Goal: Check status: Check status

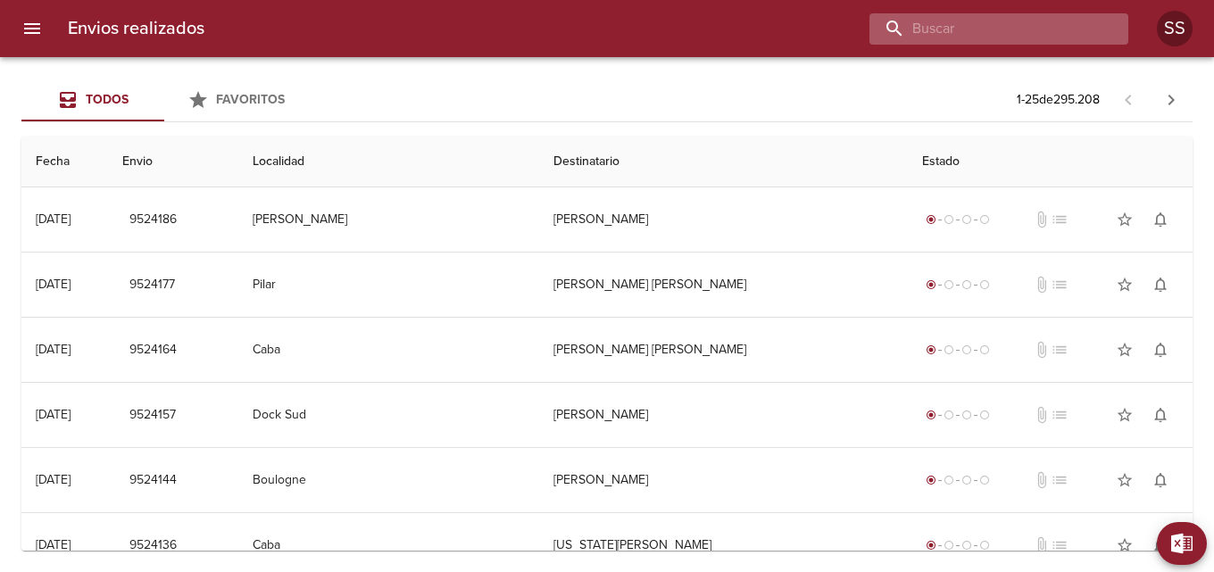
click at [984, 30] on input "buscar" at bounding box center [984, 28] width 229 height 31
paste input "[PERSON_NAME] [PERSON_NAME]"
type input "[PERSON_NAME] [PERSON_NAME]"
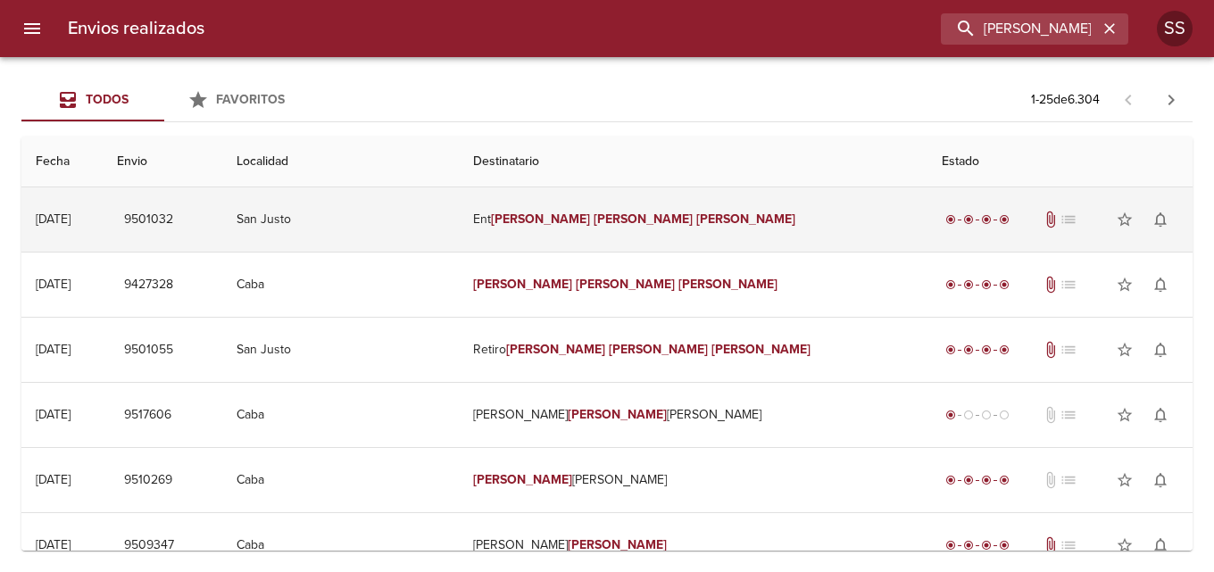
click at [717, 221] on td "Ent [PERSON_NAME] [PERSON_NAME]" at bounding box center [693, 220] width 468 height 64
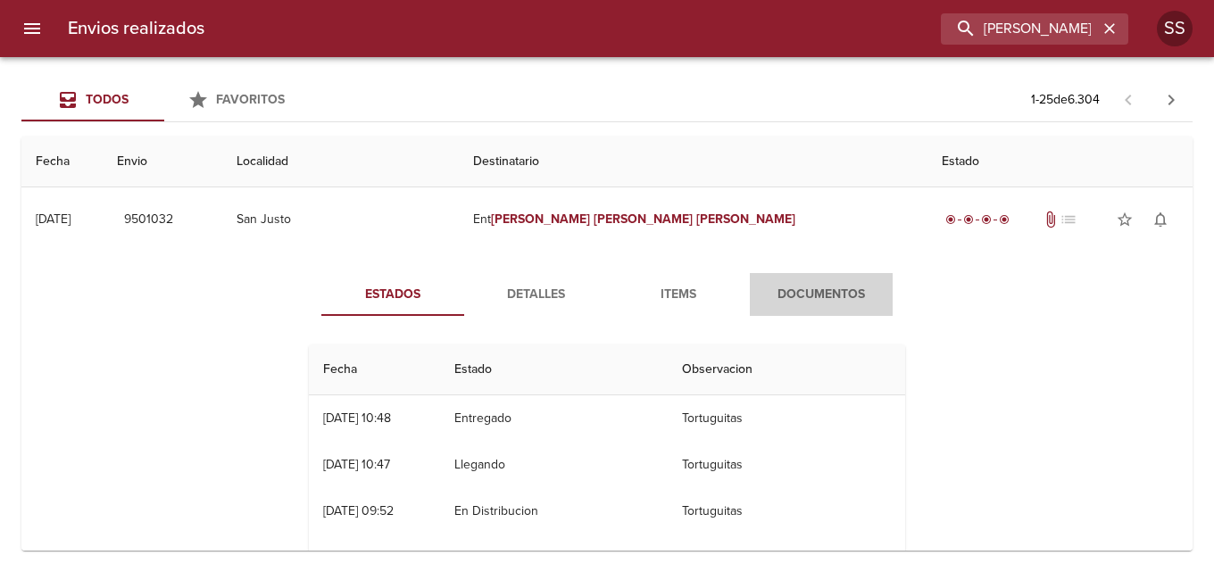
click at [817, 296] on span "Documentos" at bounding box center [821, 295] width 121 height 22
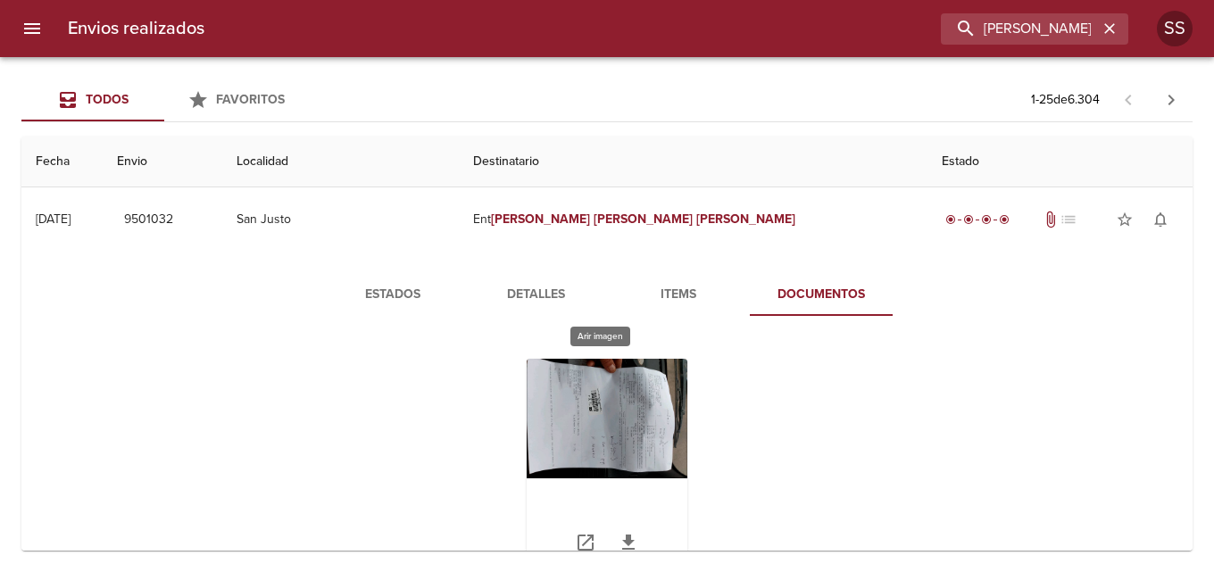
click at [588, 388] on div "Tabla de envíos del cliente" at bounding box center [607, 470] width 161 height 223
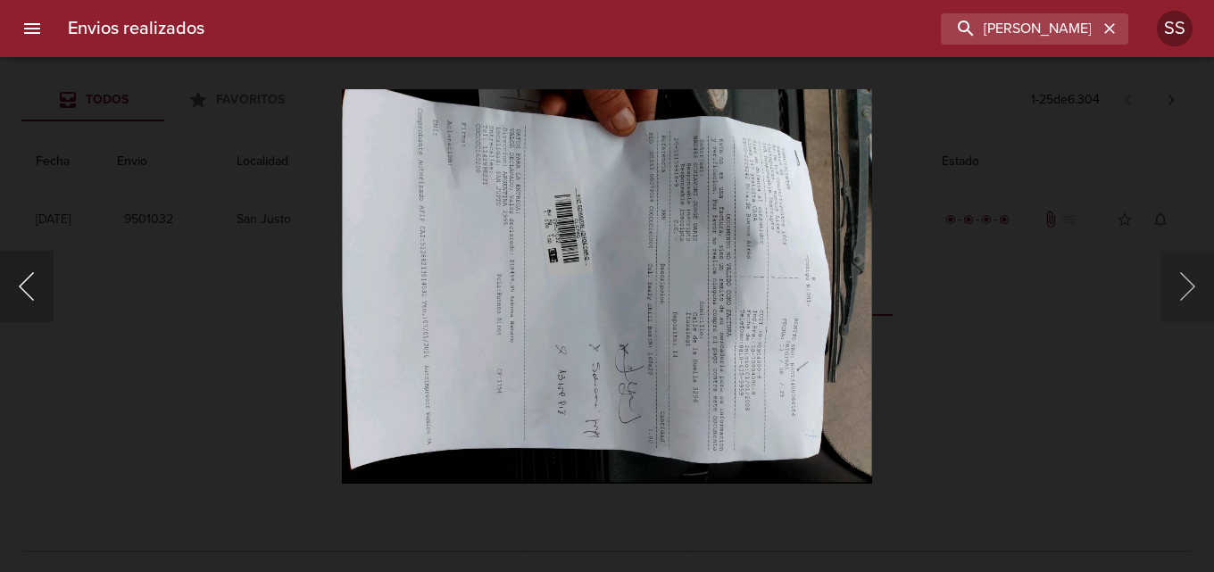
click at [37, 266] on button "Anterior" at bounding box center [27, 286] width 54 height 71
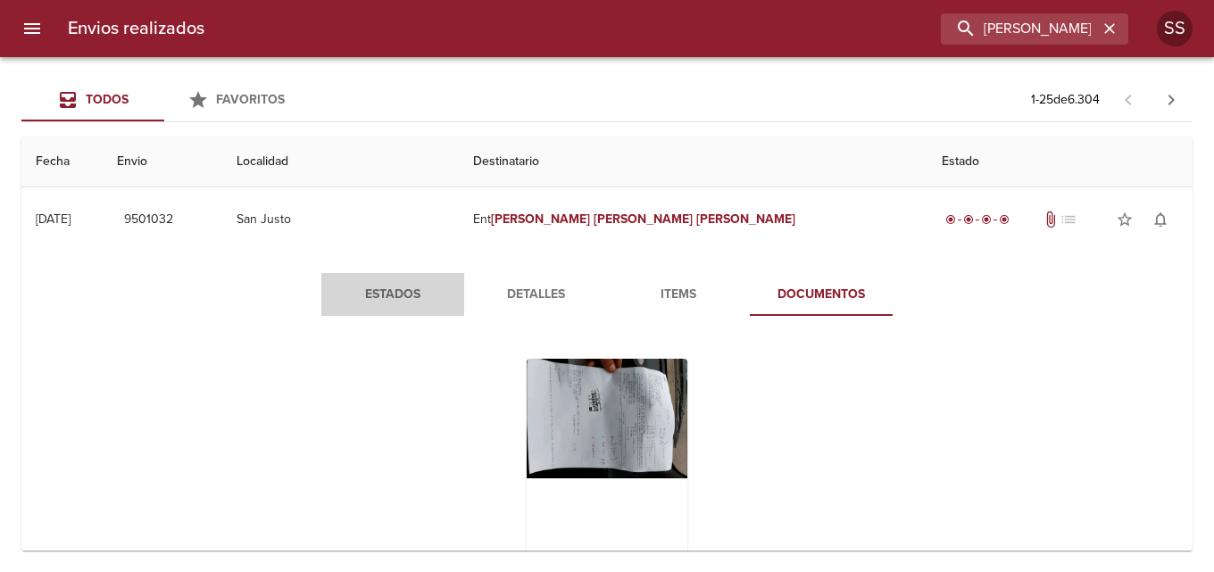
click at [408, 296] on span "Estados" at bounding box center [392, 295] width 121 height 22
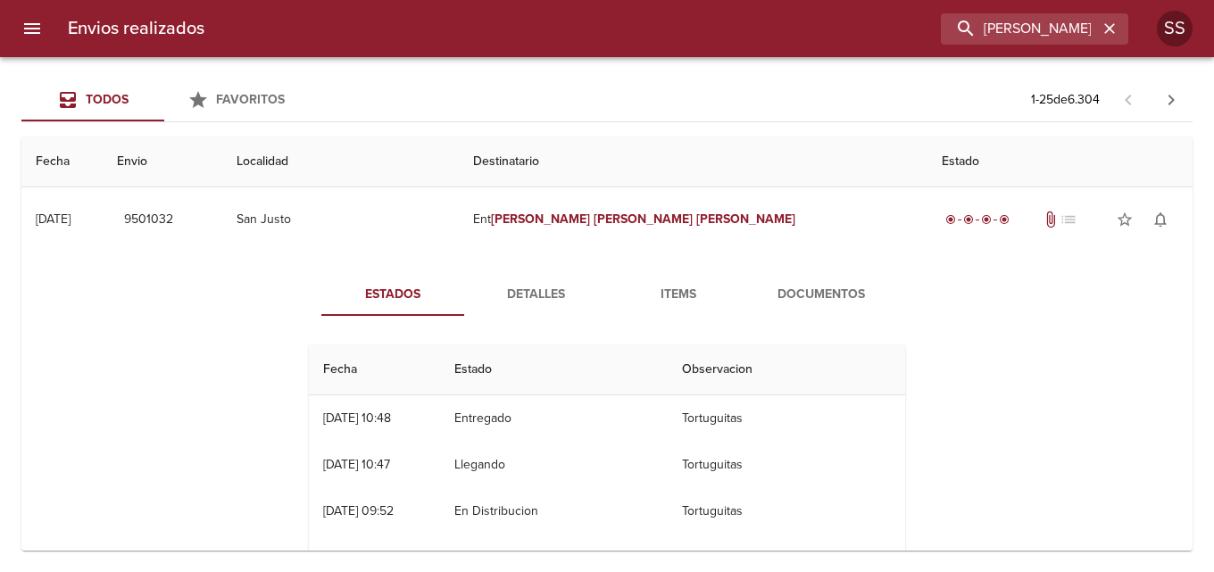
click at [547, 297] on span "Detalles" at bounding box center [535, 295] width 121 height 22
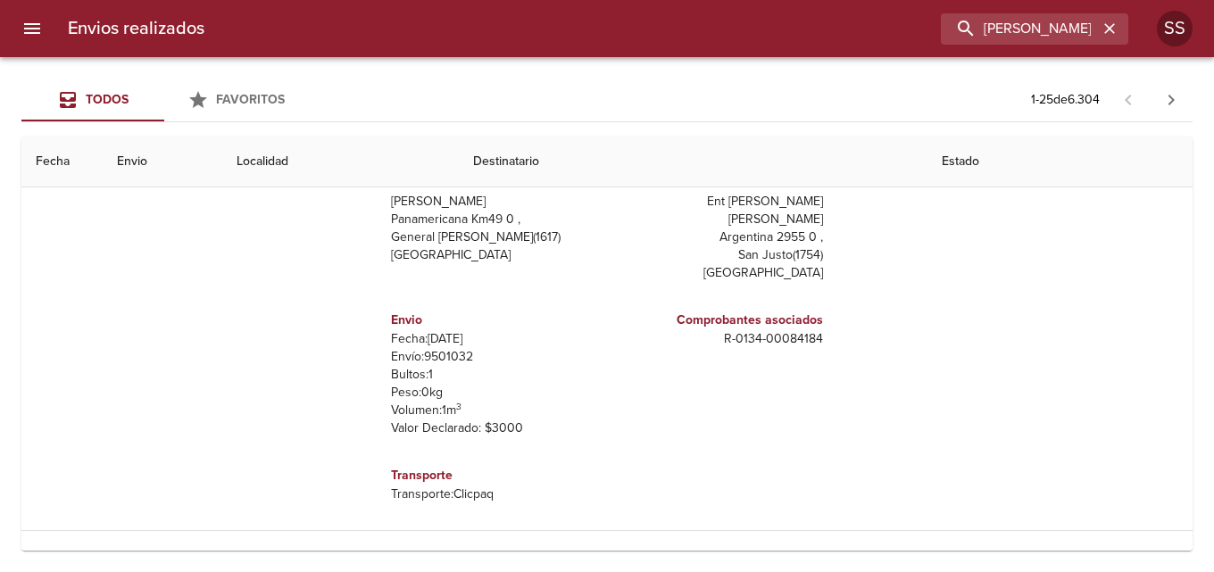
scroll to position [89, 0]
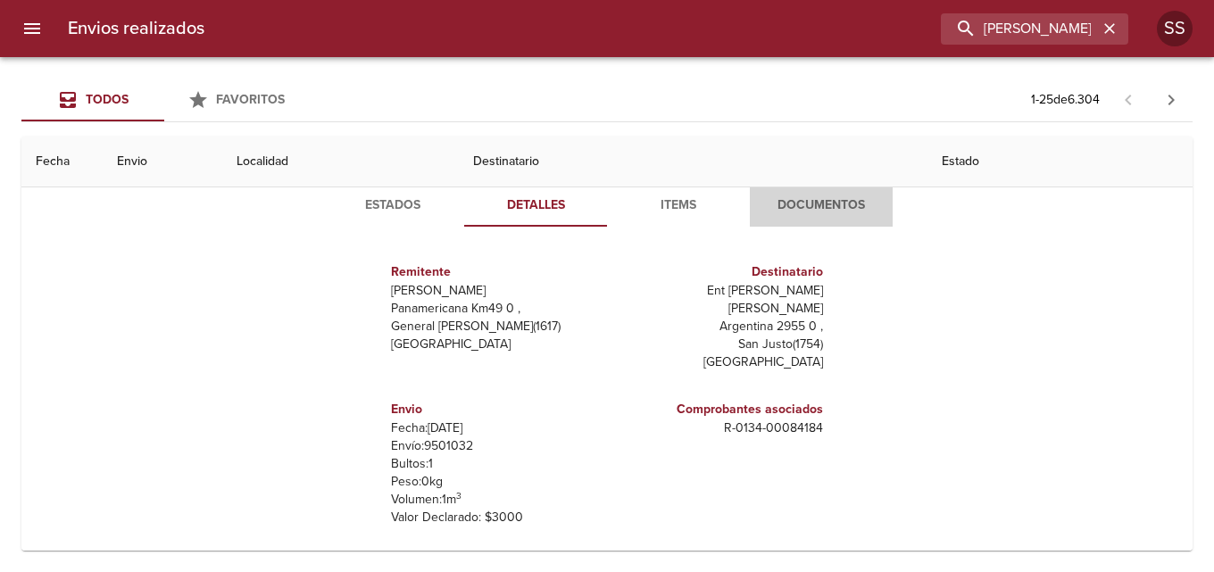
click at [798, 212] on span "Documentos" at bounding box center [821, 206] width 121 height 22
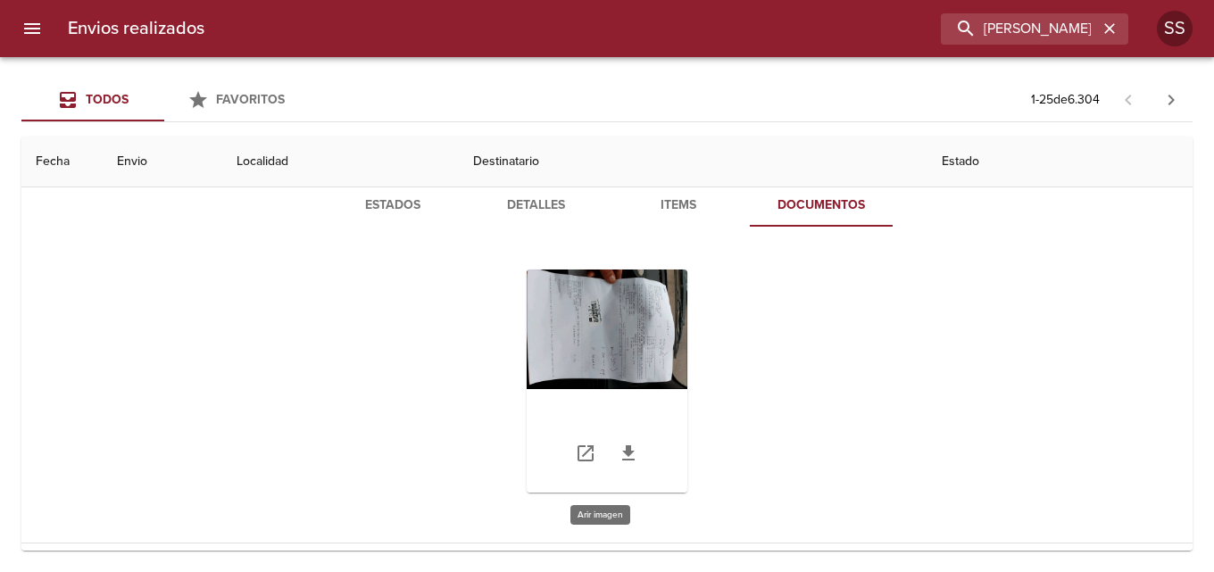
click at [612, 299] on div "Tabla de envíos del cliente" at bounding box center [607, 381] width 161 height 223
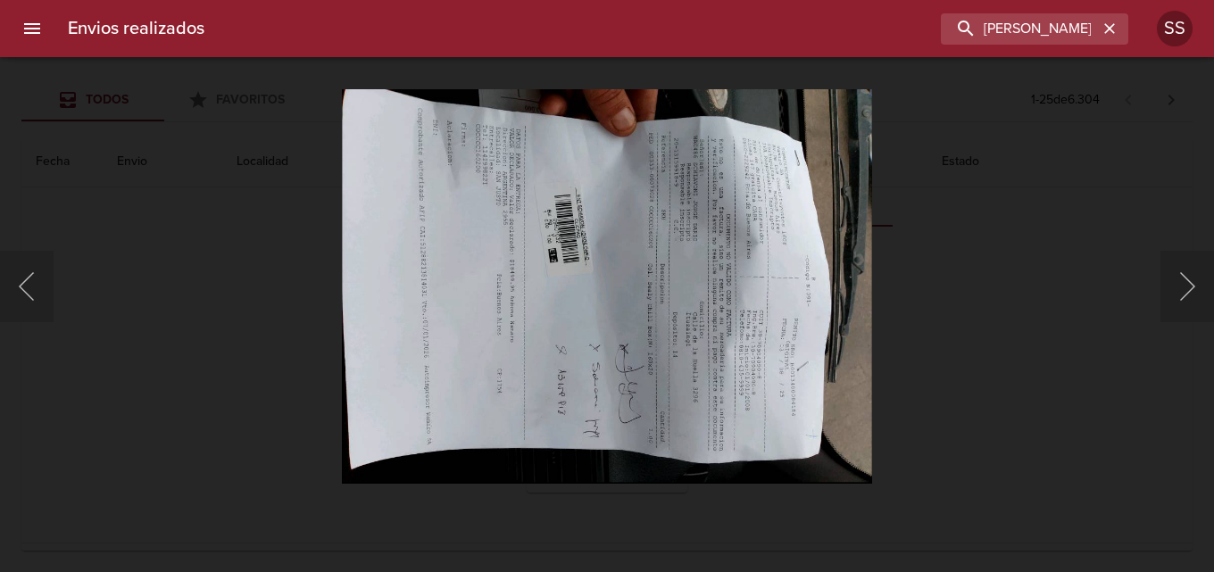
click at [687, 374] on img "Lightbox" at bounding box center [607, 286] width 530 height 394
click at [439, 194] on img "Lightbox" at bounding box center [607, 286] width 530 height 394
click at [691, 447] on img "Lightbox" at bounding box center [607, 286] width 530 height 394
click at [21, 278] on button "Anterior" at bounding box center [27, 286] width 54 height 71
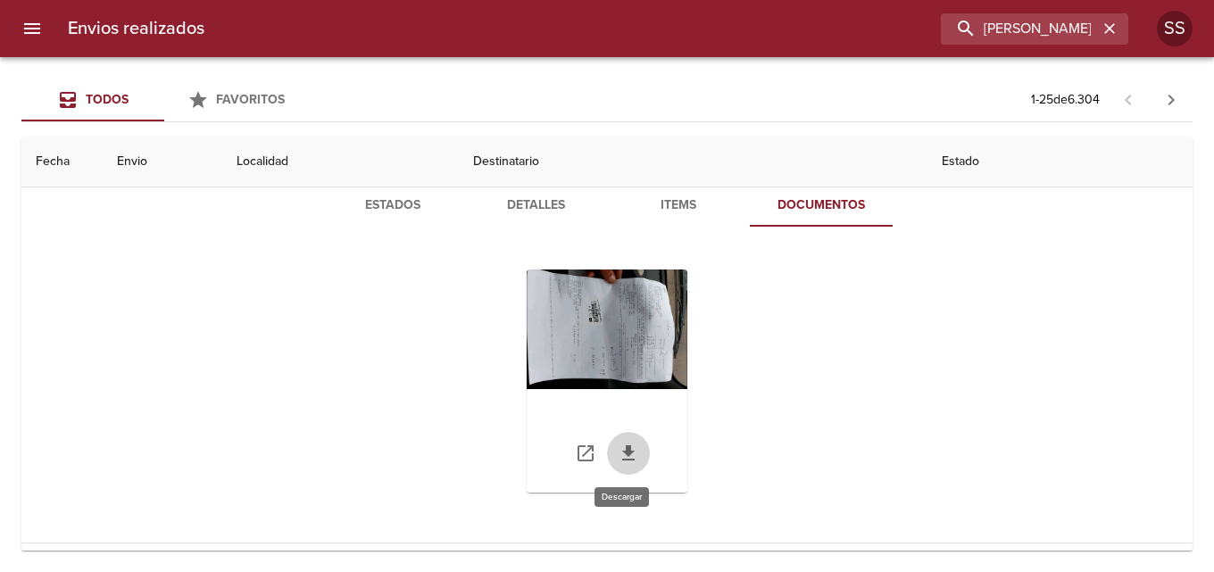
click at [618, 454] on icon "Tabla de envíos del cliente" at bounding box center [628, 453] width 21 height 21
